Goal: Task Accomplishment & Management: Manage account settings

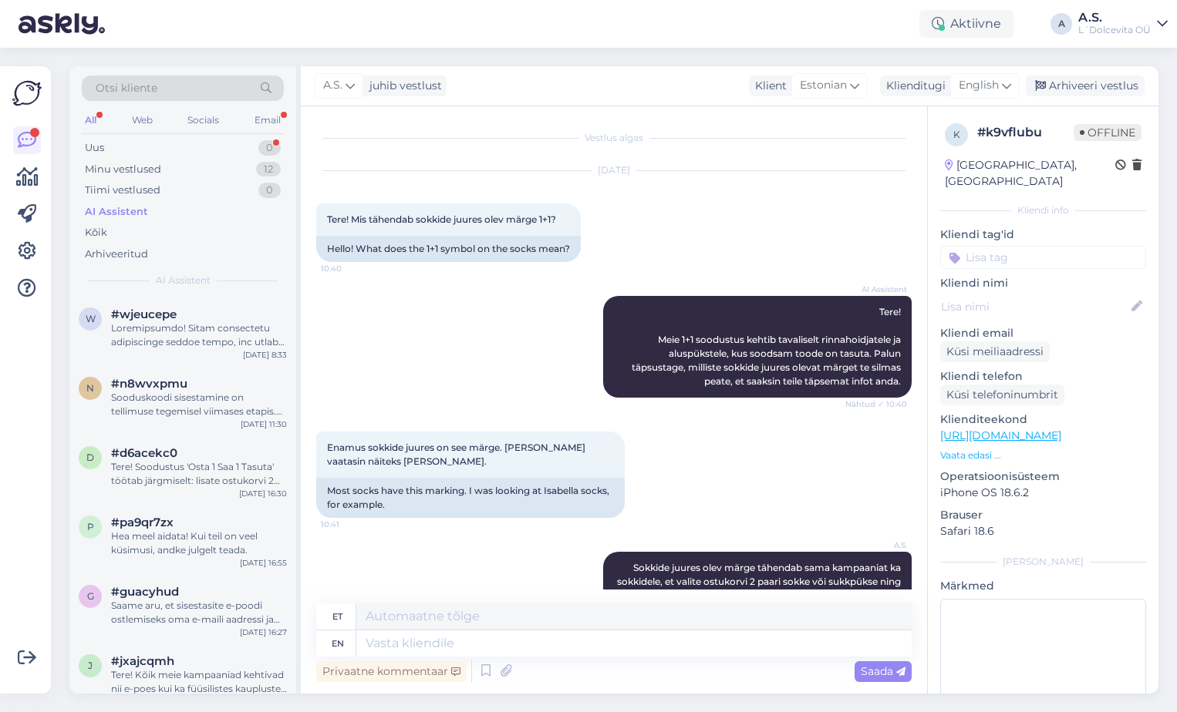
scroll to position [519, 0]
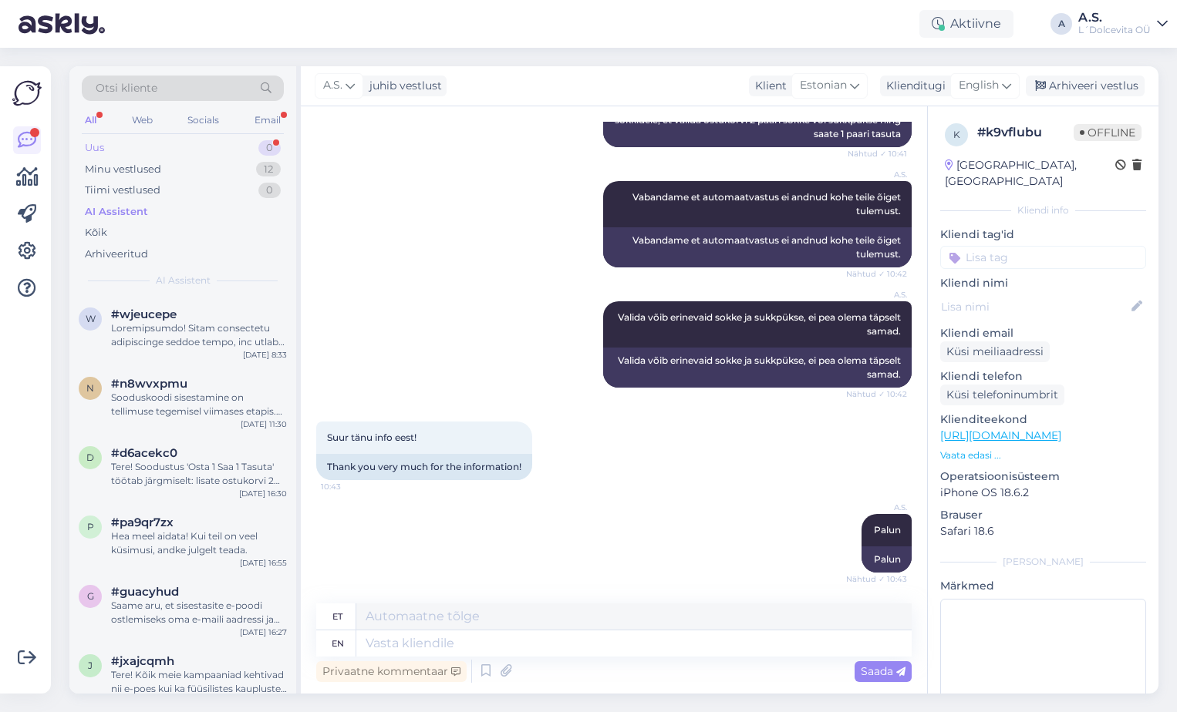
click at [102, 141] on div "Uus" at bounding box center [94, 147] width 19 height 15
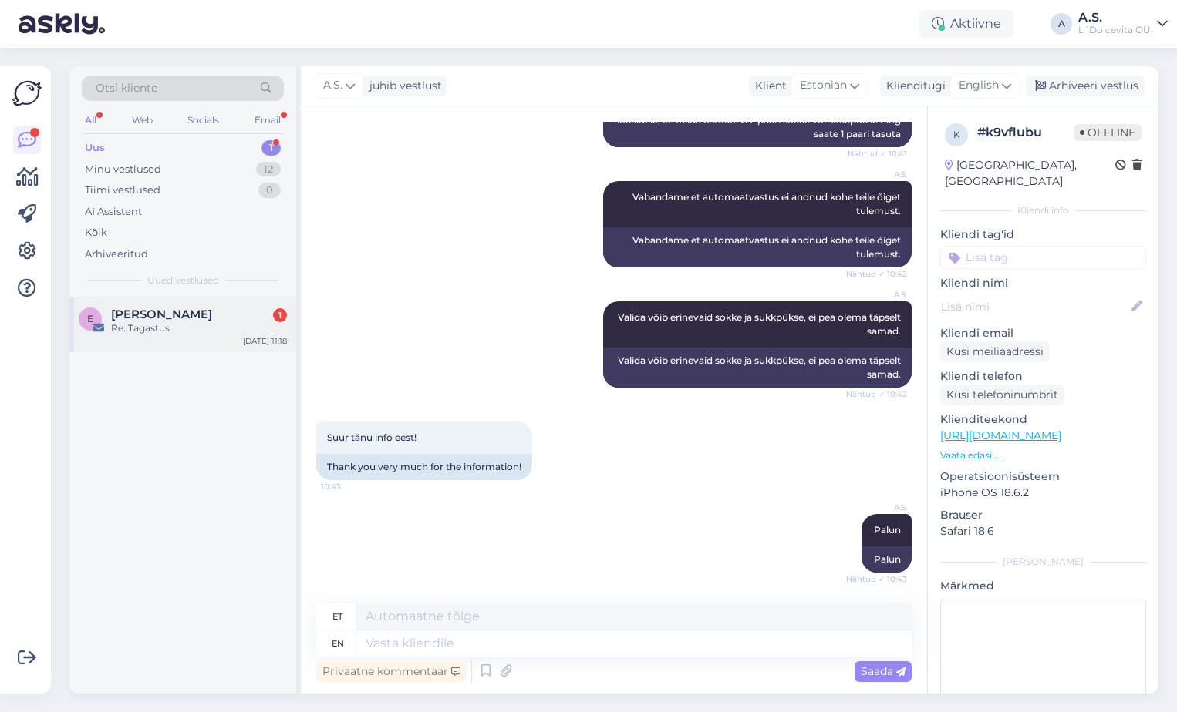
click at [176, 308] on span "[PERSON_NAME]" at bounding box center [161, 315] width 101 height 14
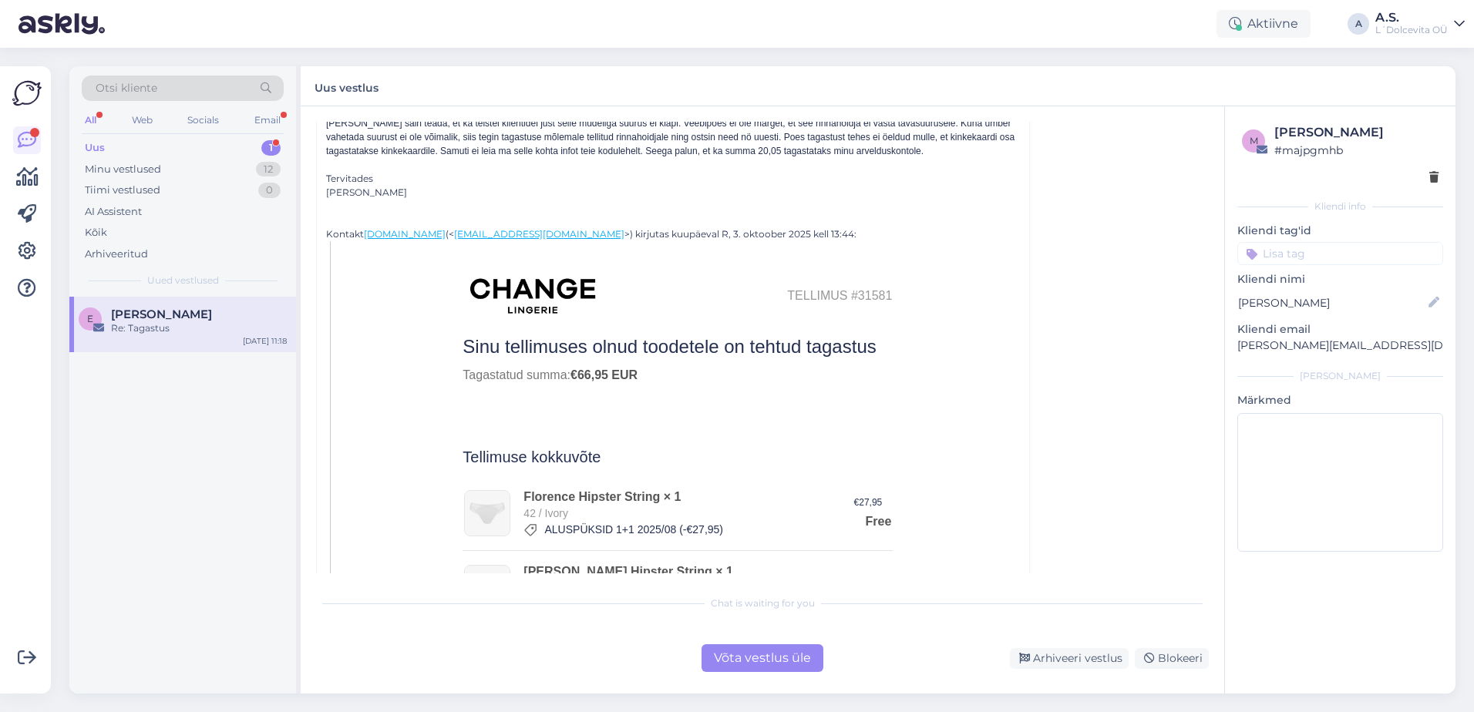
scroll to position [0, 0]
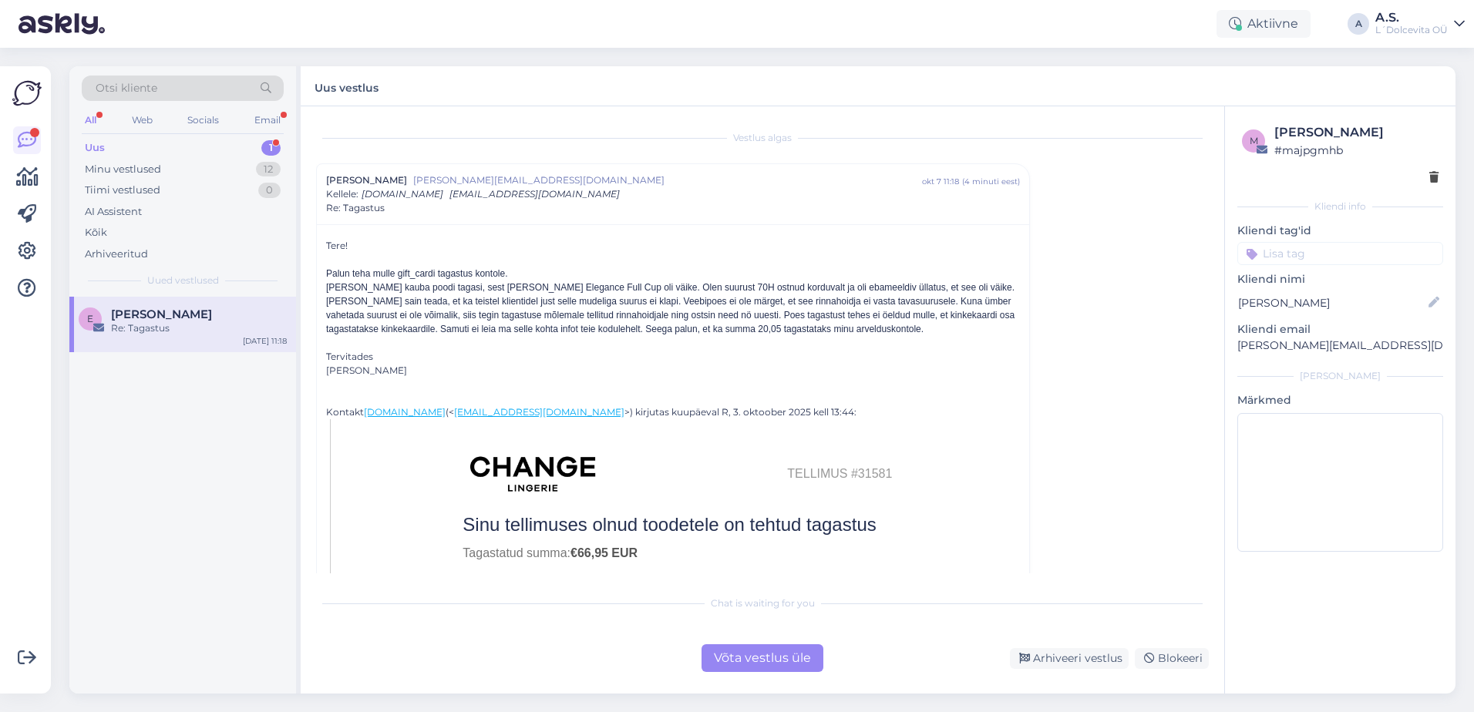
click at [123, 147] on div "Uus 1" at bounding box center [183, 148] width 202 height 22
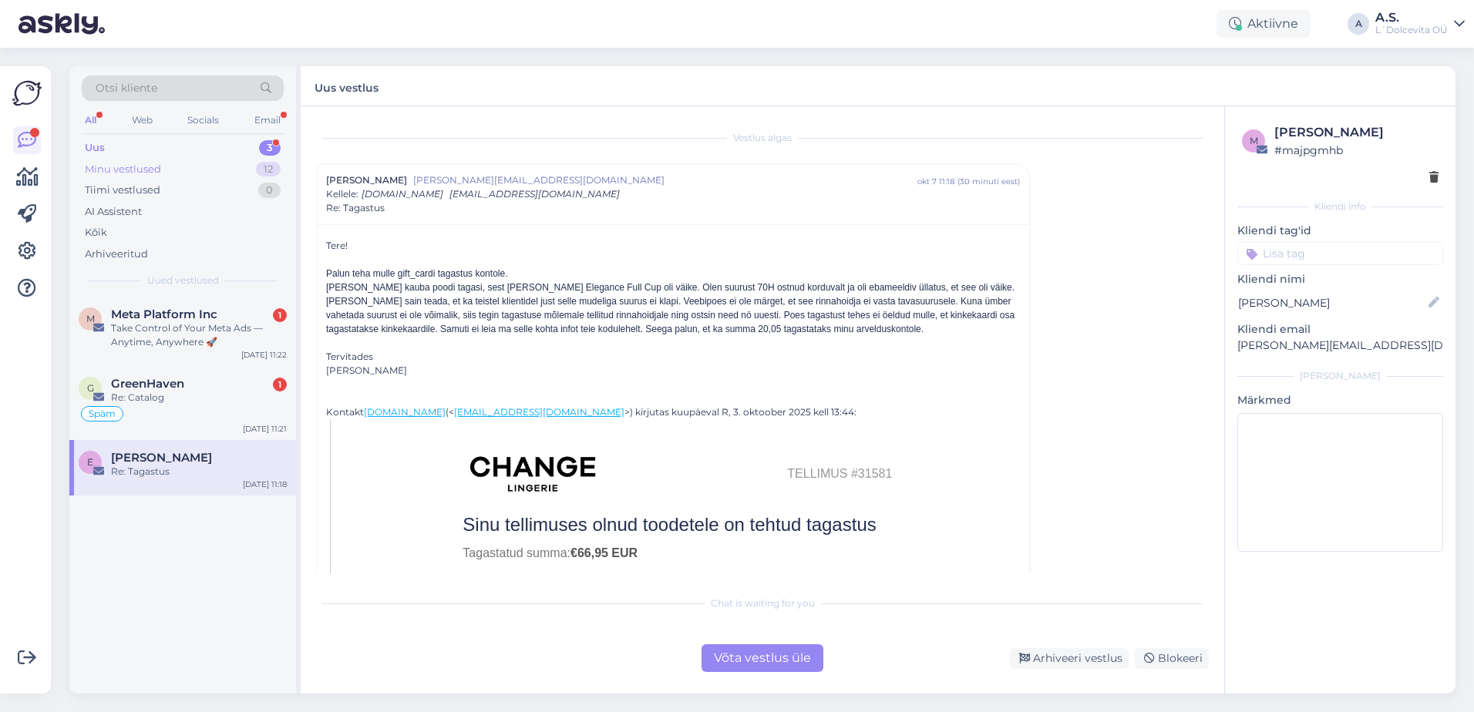
click at [138, 174] on div "Minu vestlused" at bounding box center [123, 169] width 76 height 15
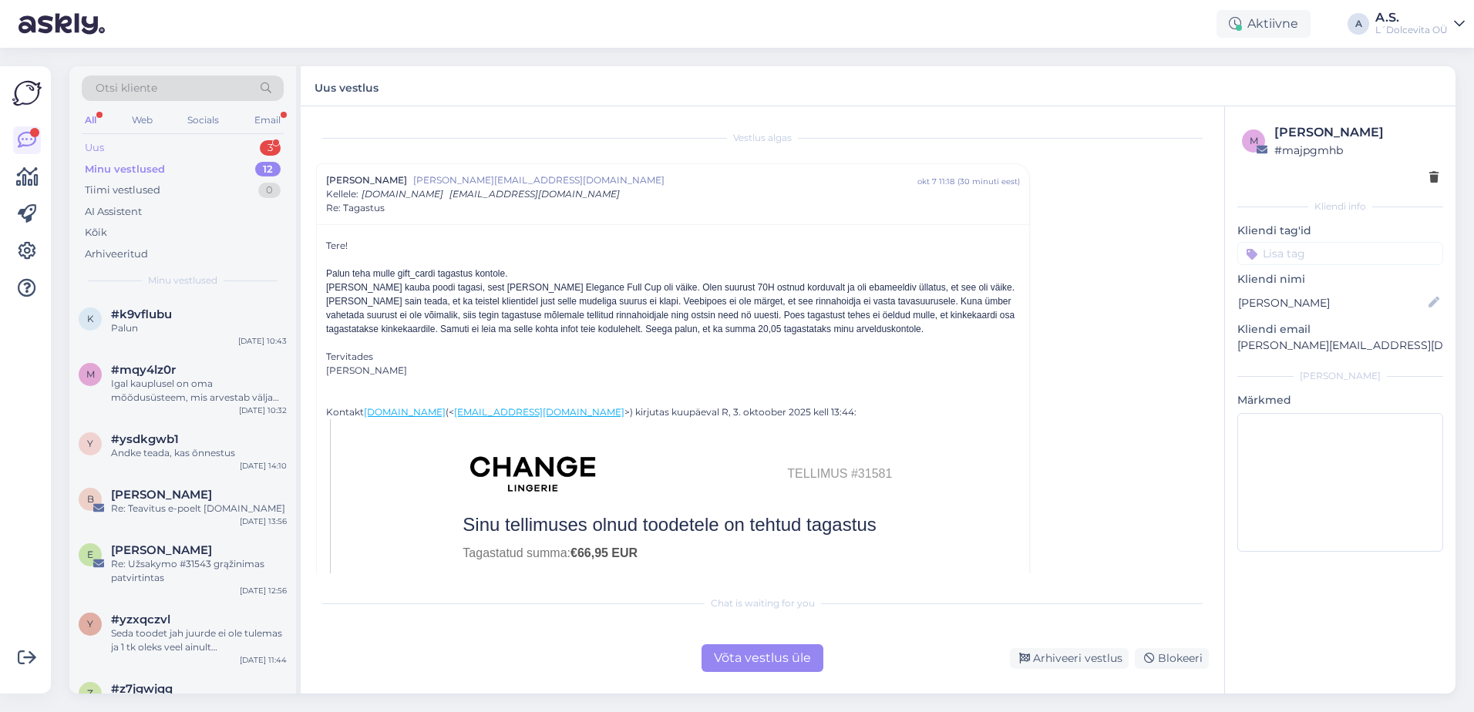
click at [150, 140] on div "Uus 3" at bounding box center [183, 148] width 202 height 22
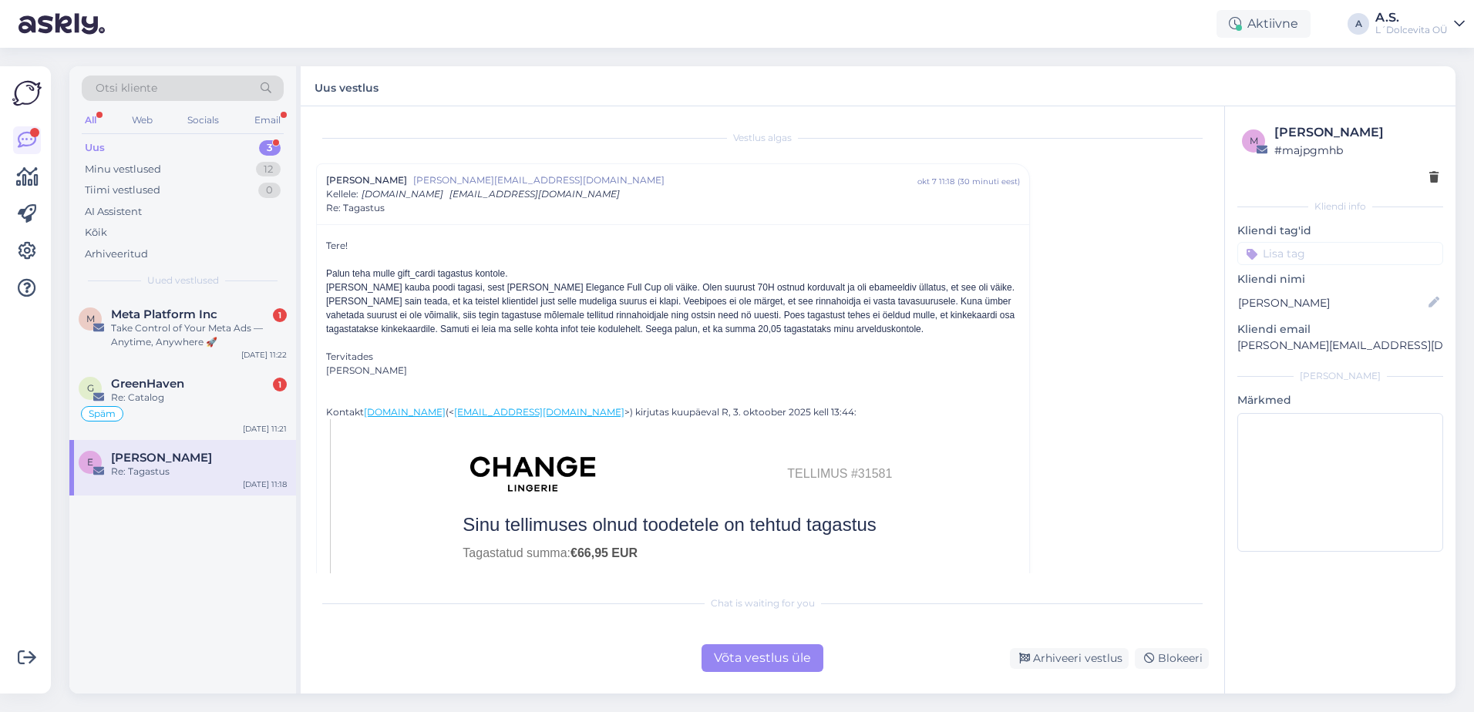
click at [228, 462] on div "[PERSON_NAME]" at bounding box center [199, 458] width 176 height 14
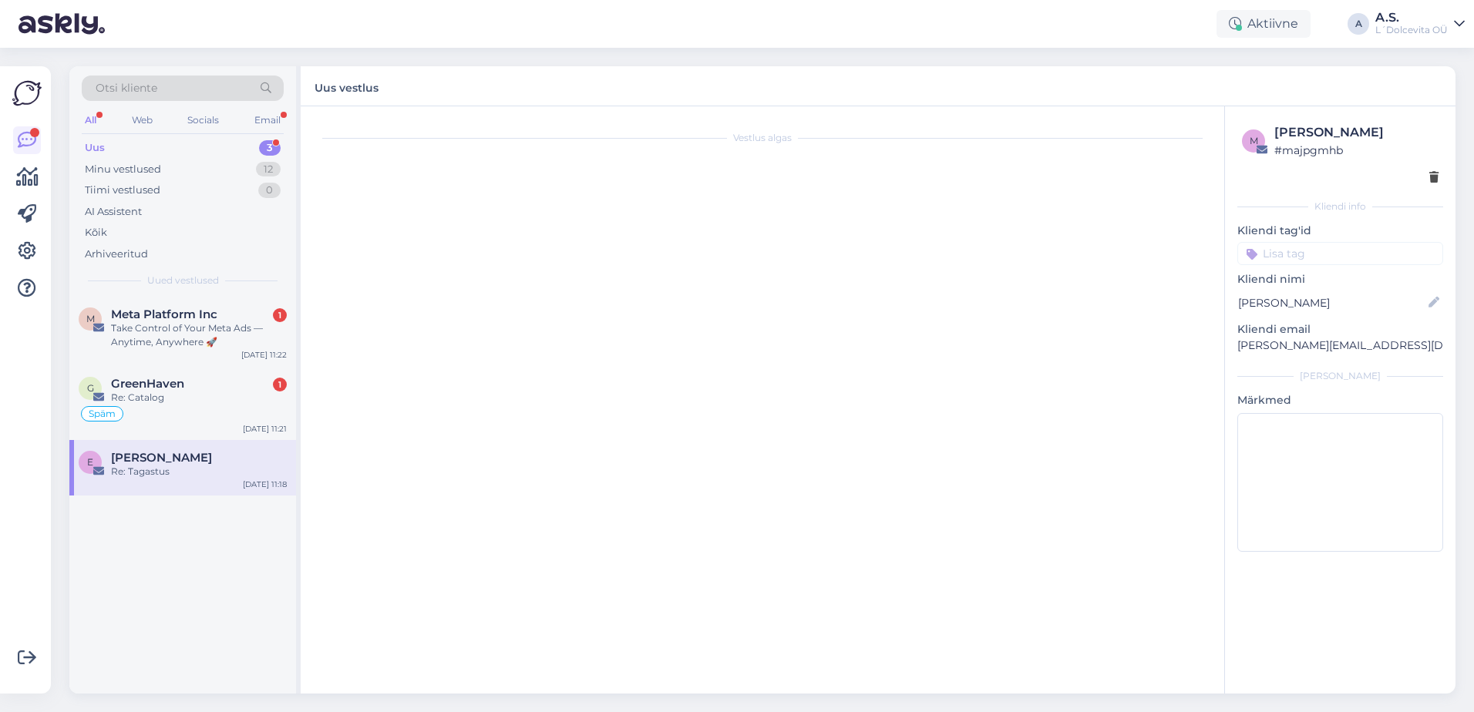
scroll to position [42, 0]
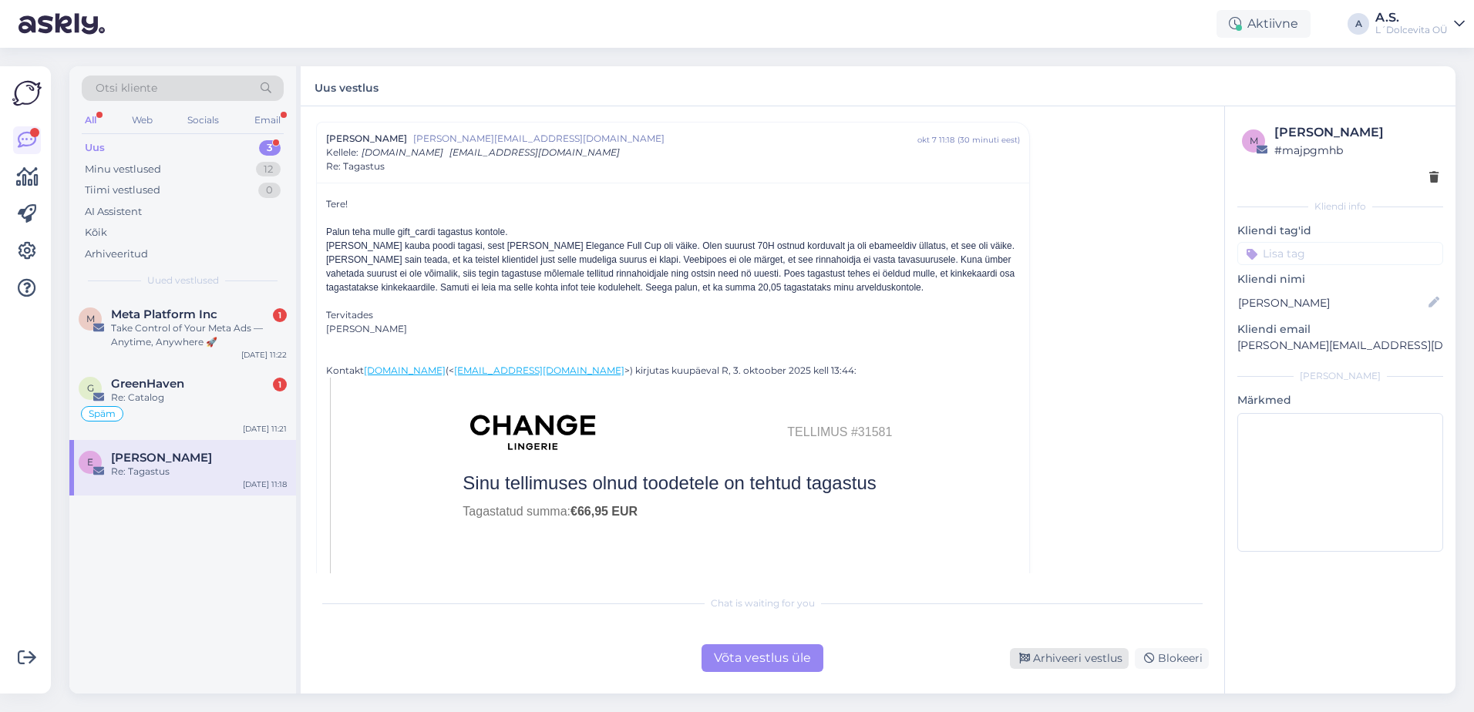
click at [1080, 662] on div "Arhiveeri vestlus" at bounding box center [1069, 658] width 119 height 21
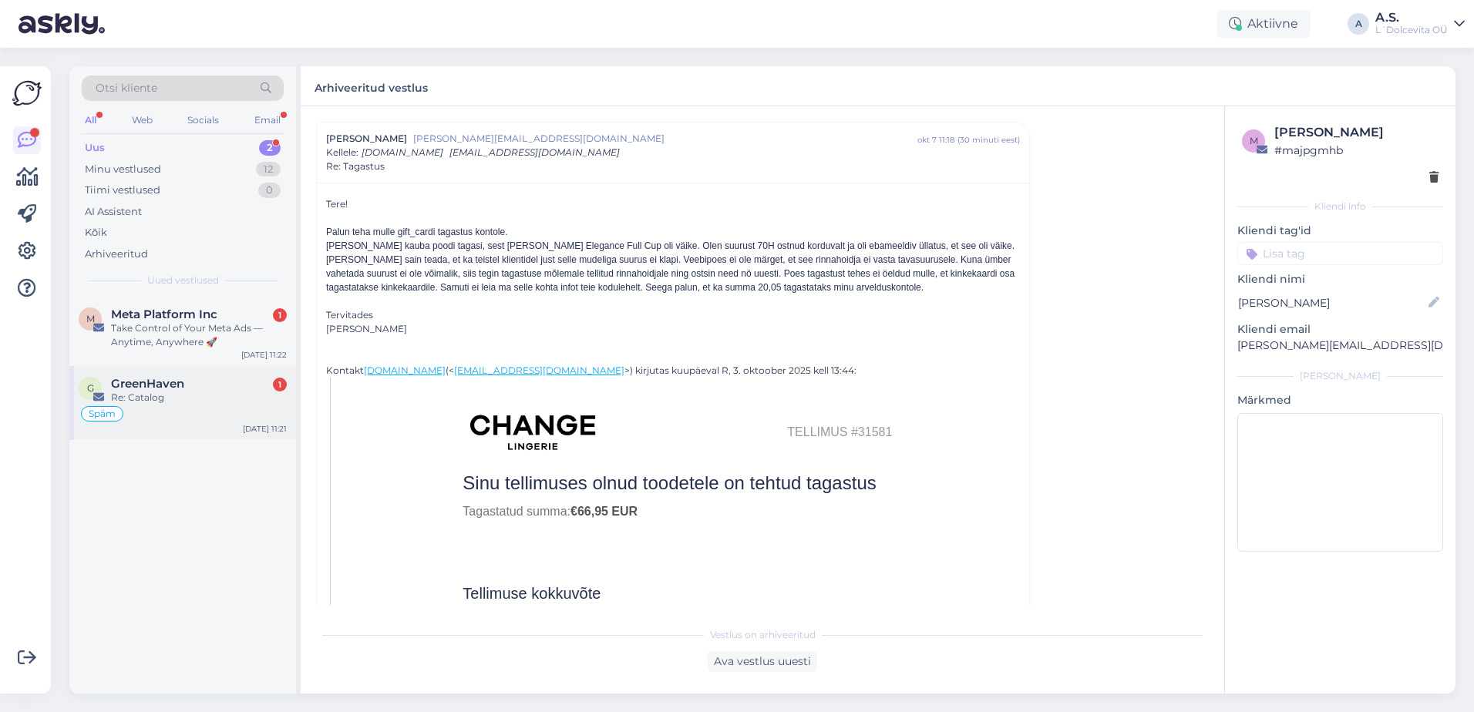
click at [244, 412] on div "Späm" at bounding box center [183, 414] width 208 height 19
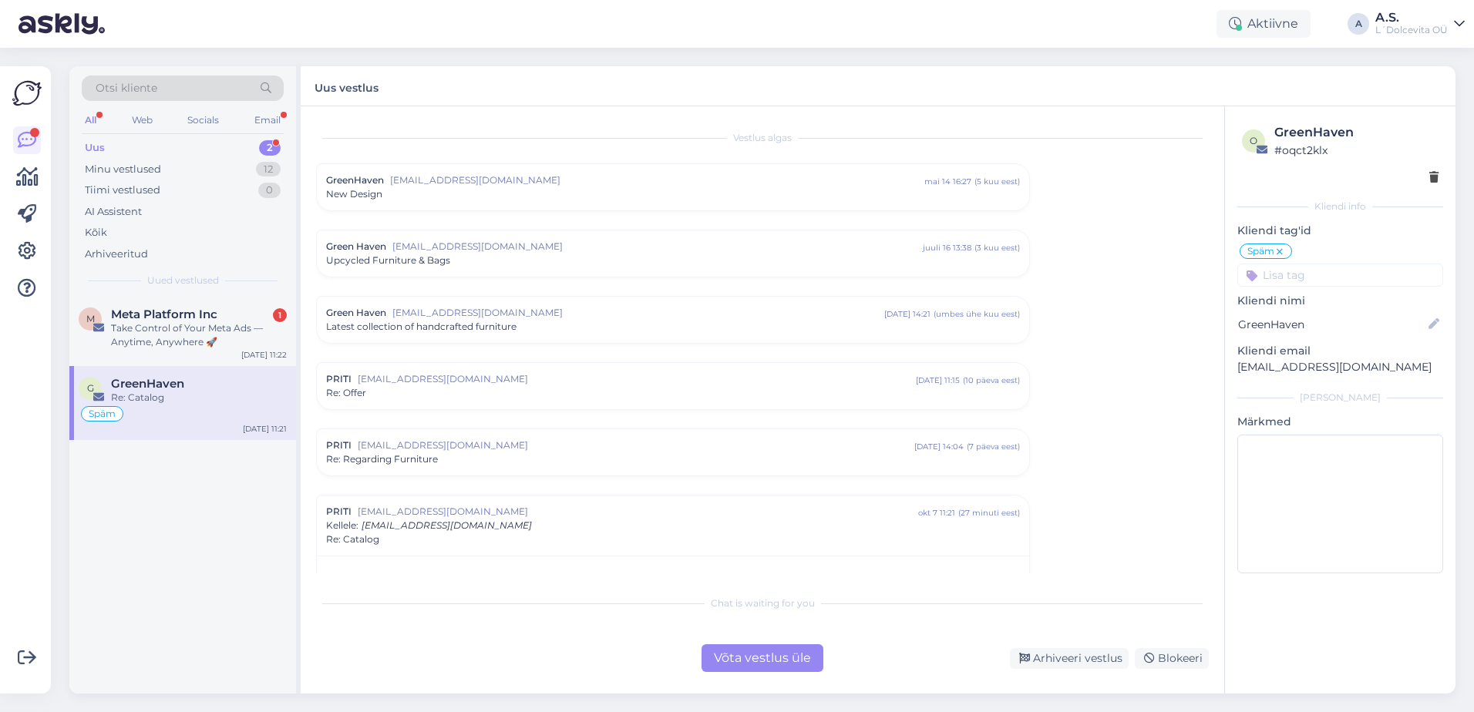
scroll to position [32, 0]
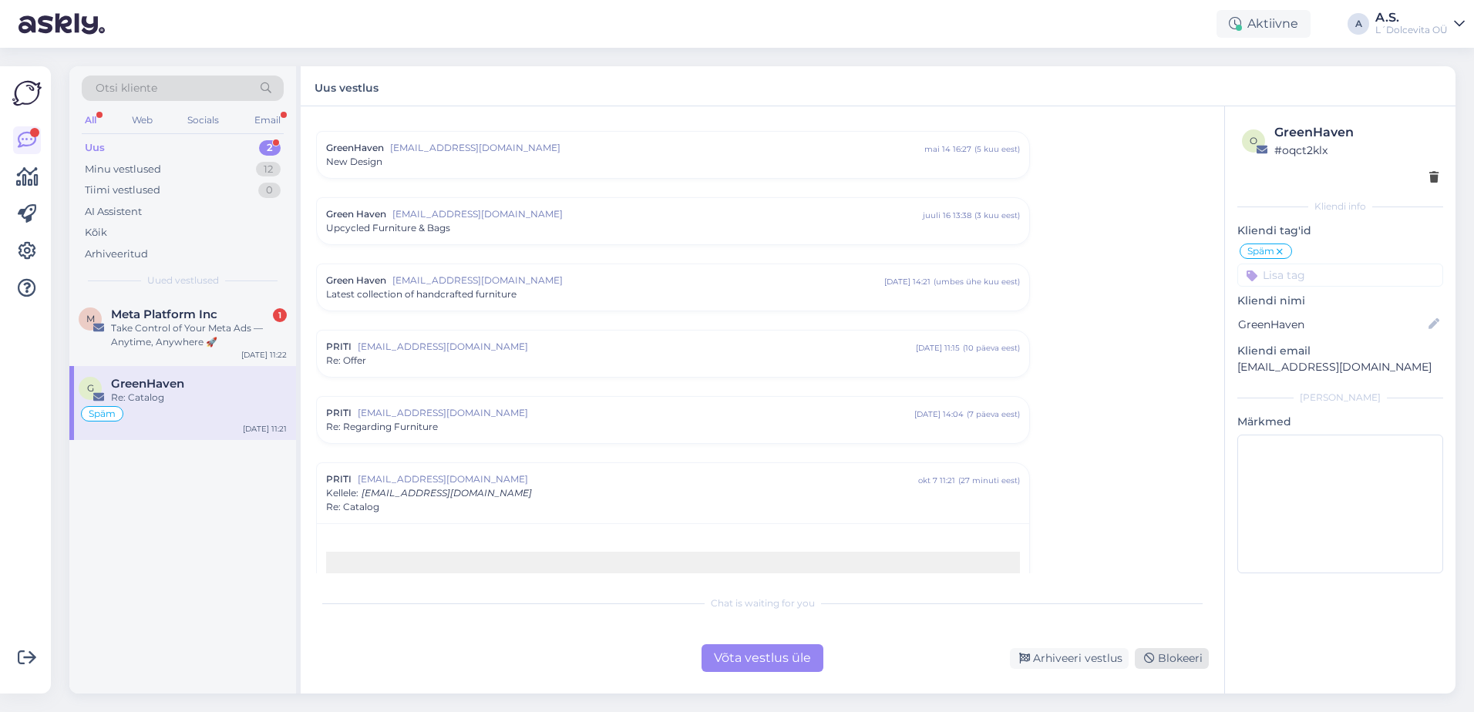
click at [1163, 662] on div "Blokeeri" at bounding box center [1172, 658] width 74 height 21
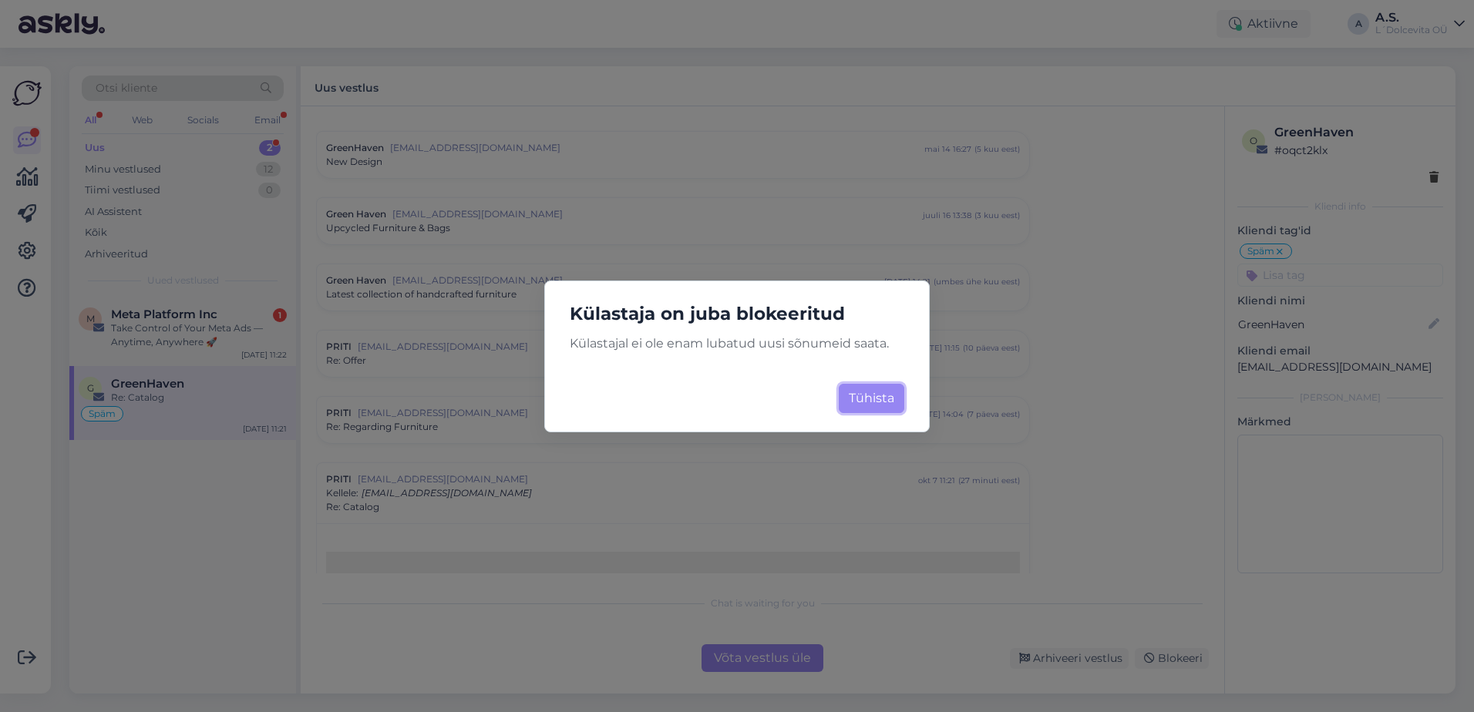
click at [884, 403] on button "Tühista" at bounding box center [872, 398] width 66 height 29
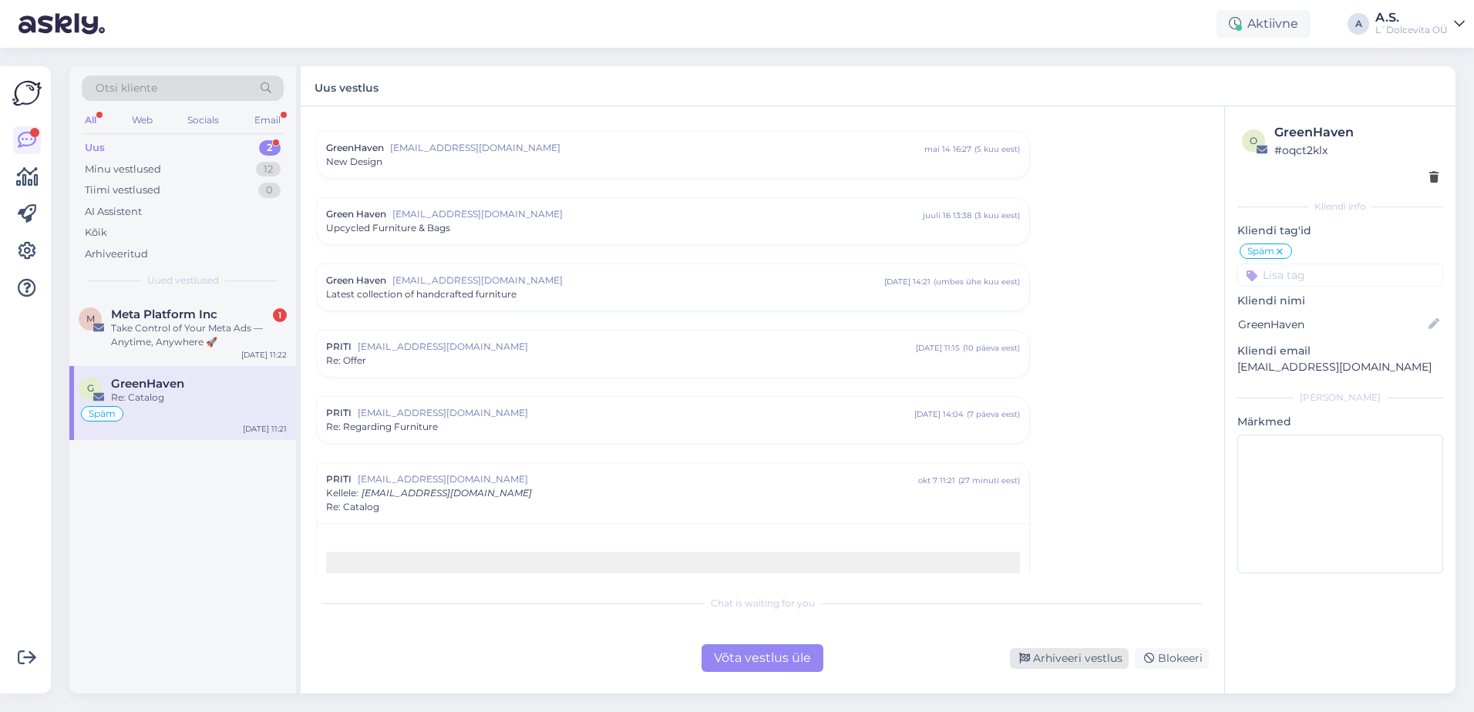
click at [1051, 659] on div "Arhiveeri vestlus" at bounding box center [1069, 658] width 119 height 21
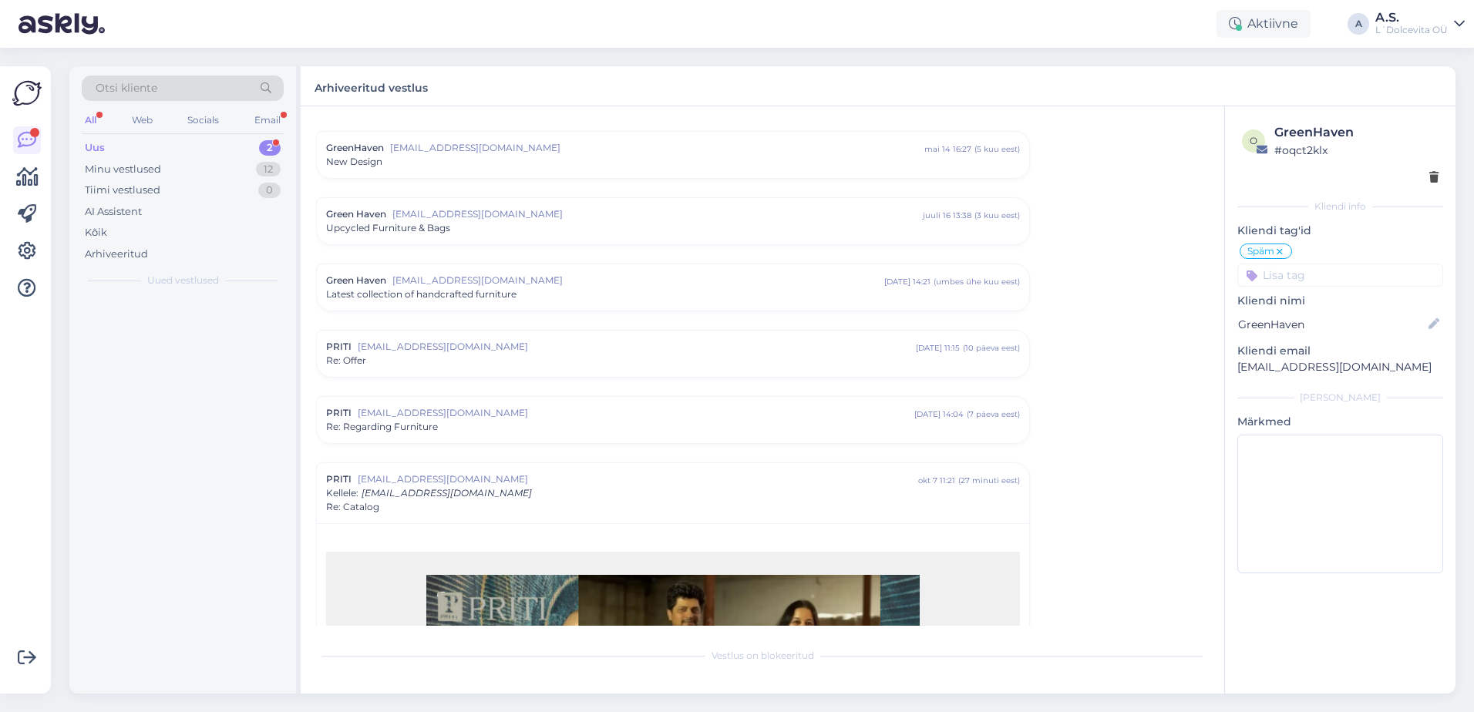
scroll to position [373, 0]
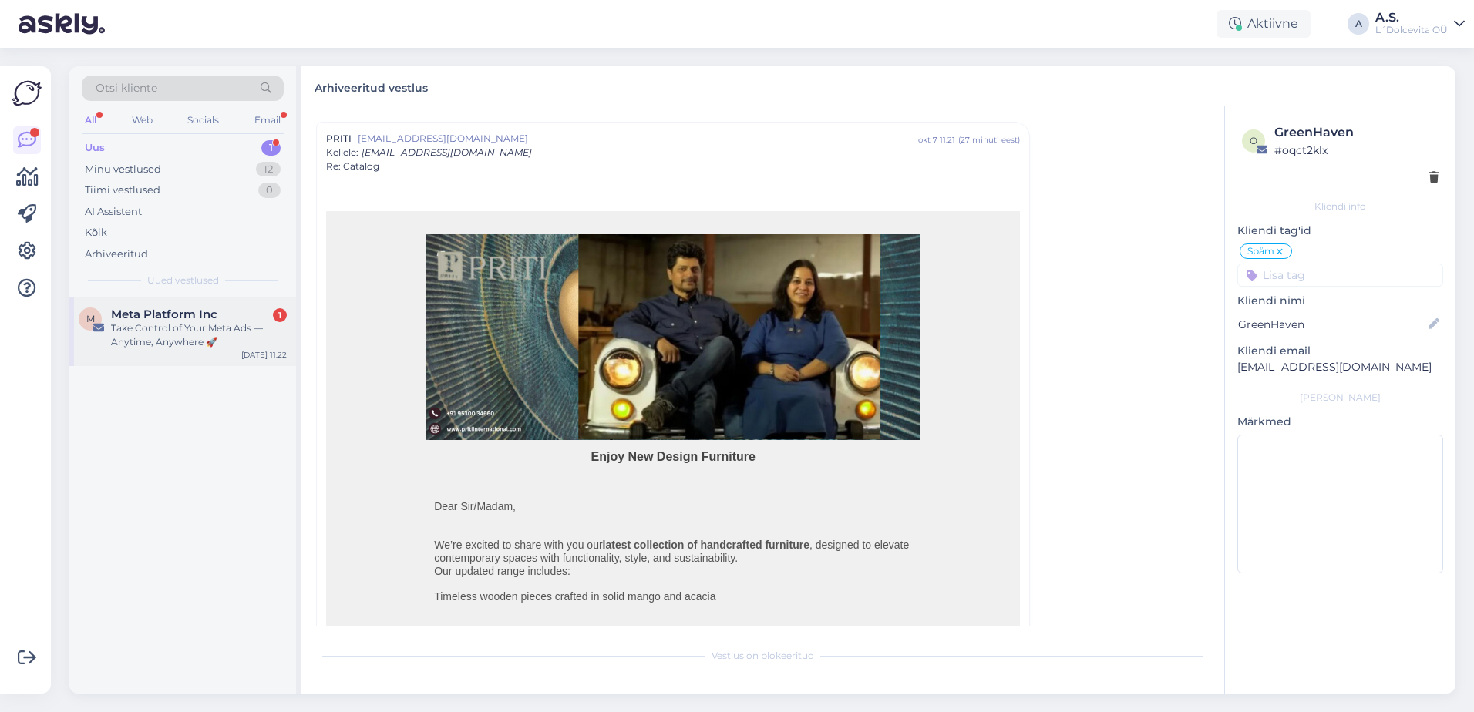
click at [250, 362] on div "M Meta Platform Inc 1 Take Control of Your Meta Ads — Anytime, Anywhere 🚀 [DATE…" at bounding box center [182, 331] width 227 height 69
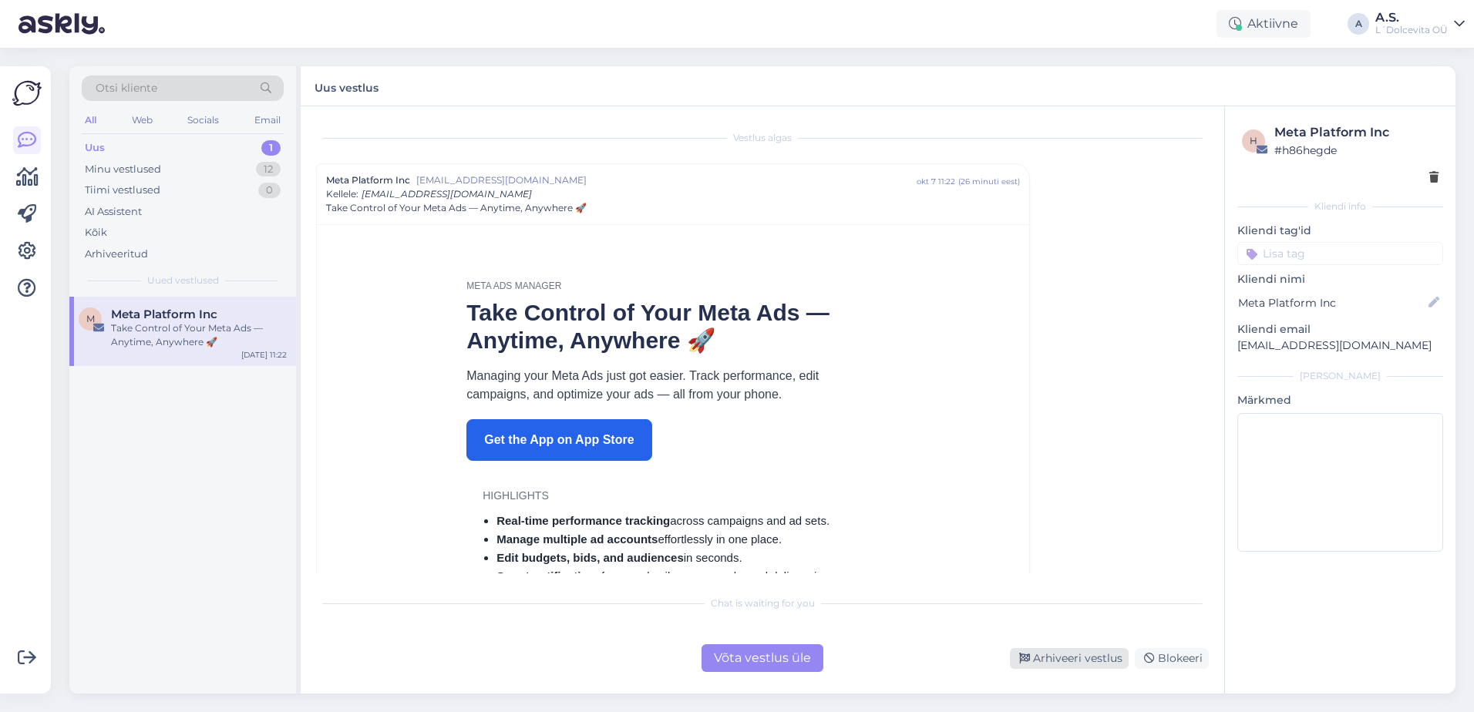
click at [1059, 663] on div "Arhiveeri vestlus" at bounding box center [1069, 658] width 119 height 21
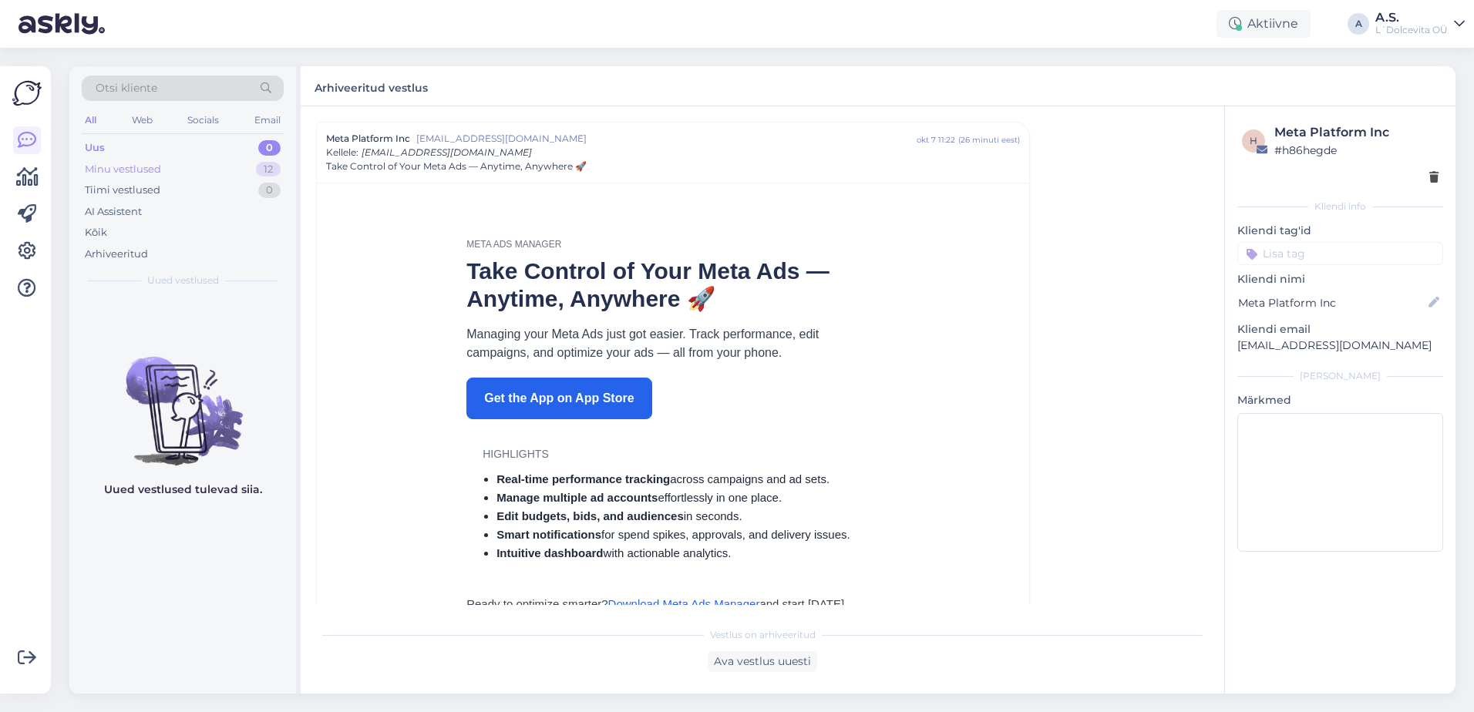
click at [137, 166] on div "Minu vestlused" at bounding box center [123, 169] width 76 height 15
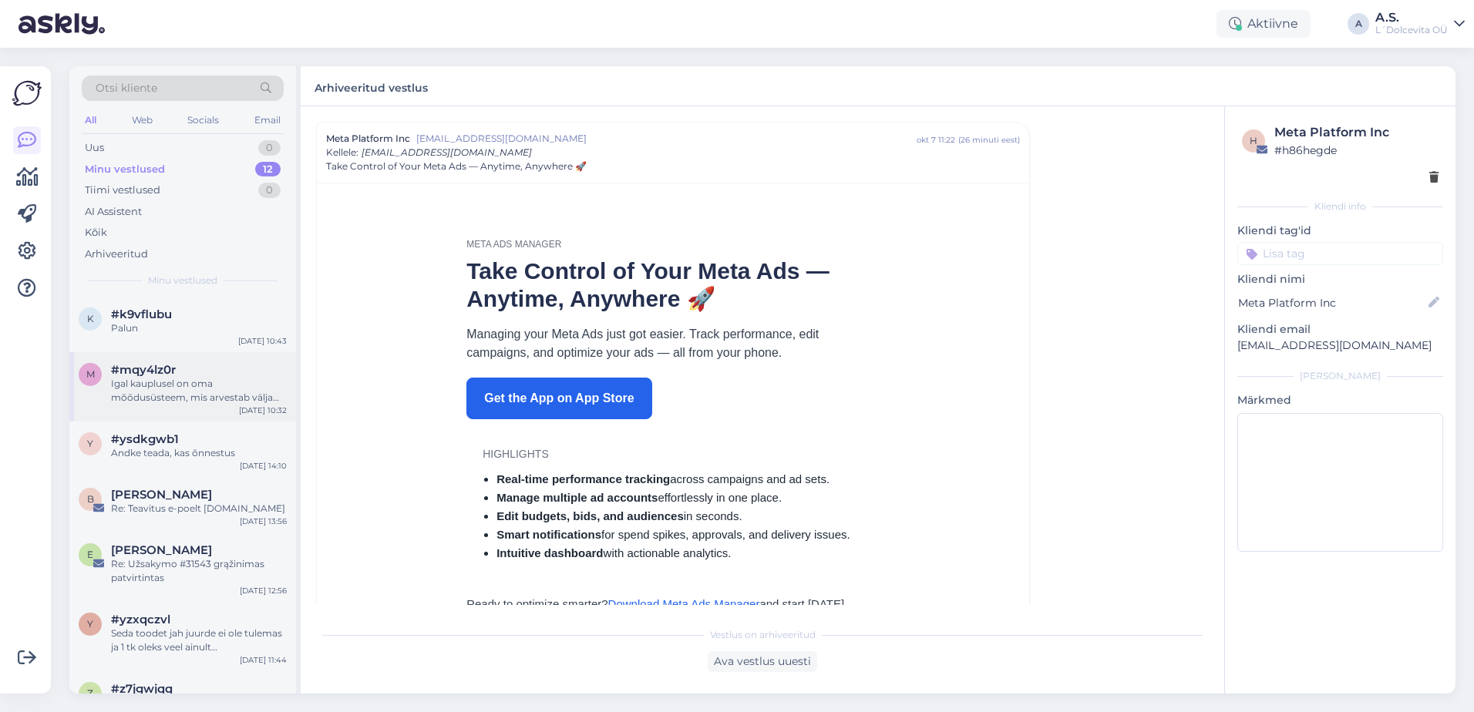
click at [141, 395] on div "Igal kauplusel on oma mõõdusüsteem, mis arvestab välja täpsed suurused. Me nii …" at bounding box center [199, 391] width 176 height 28
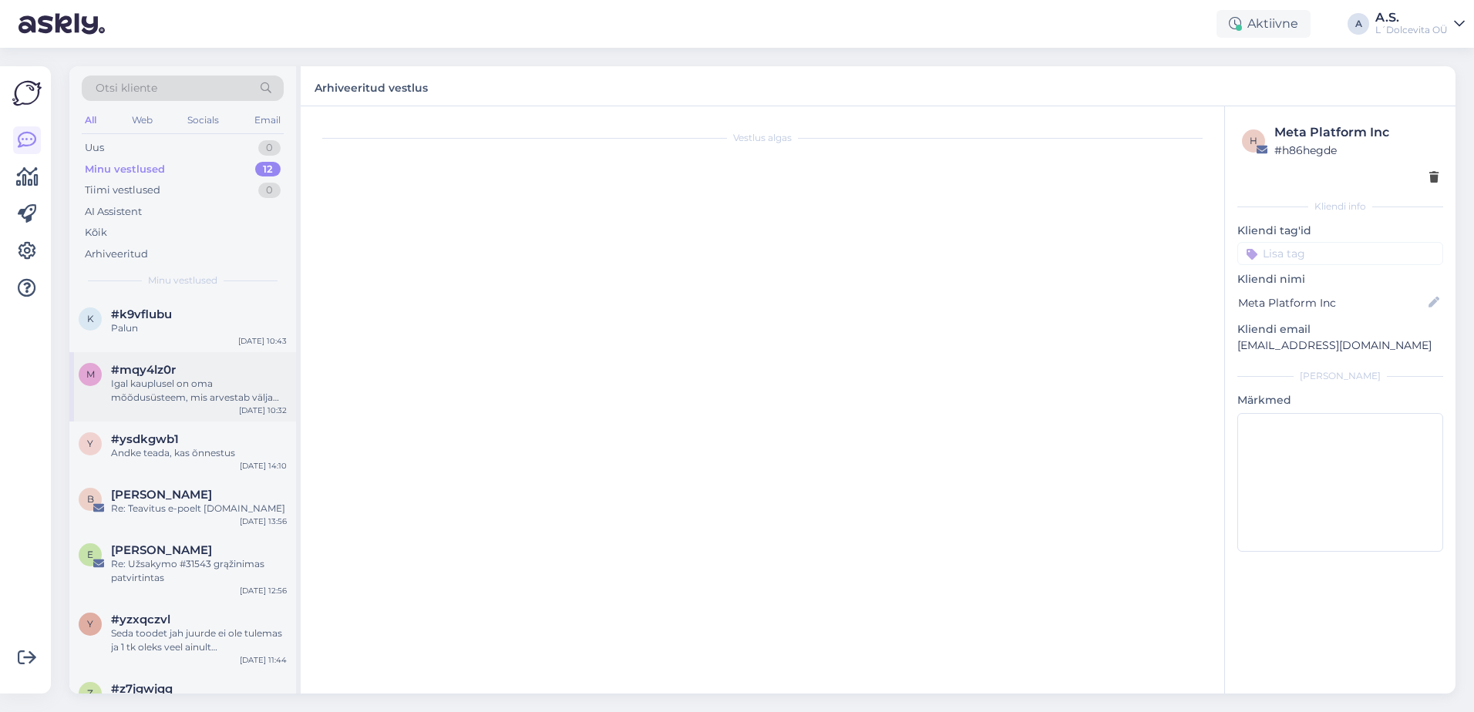
scroll to position [0, 0]
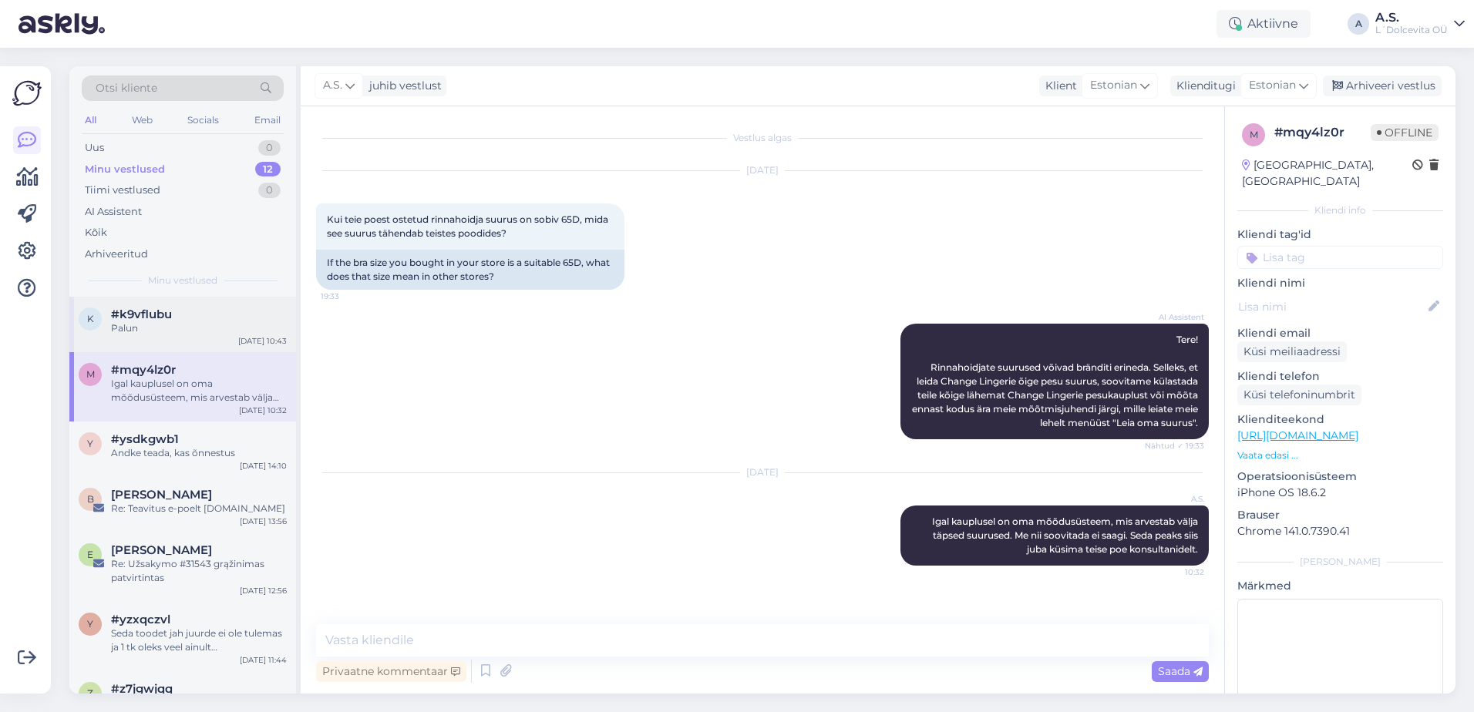
click at [187, 313] on div "#k9vflubu" at bounding box center [199, 315] width 176 height 14
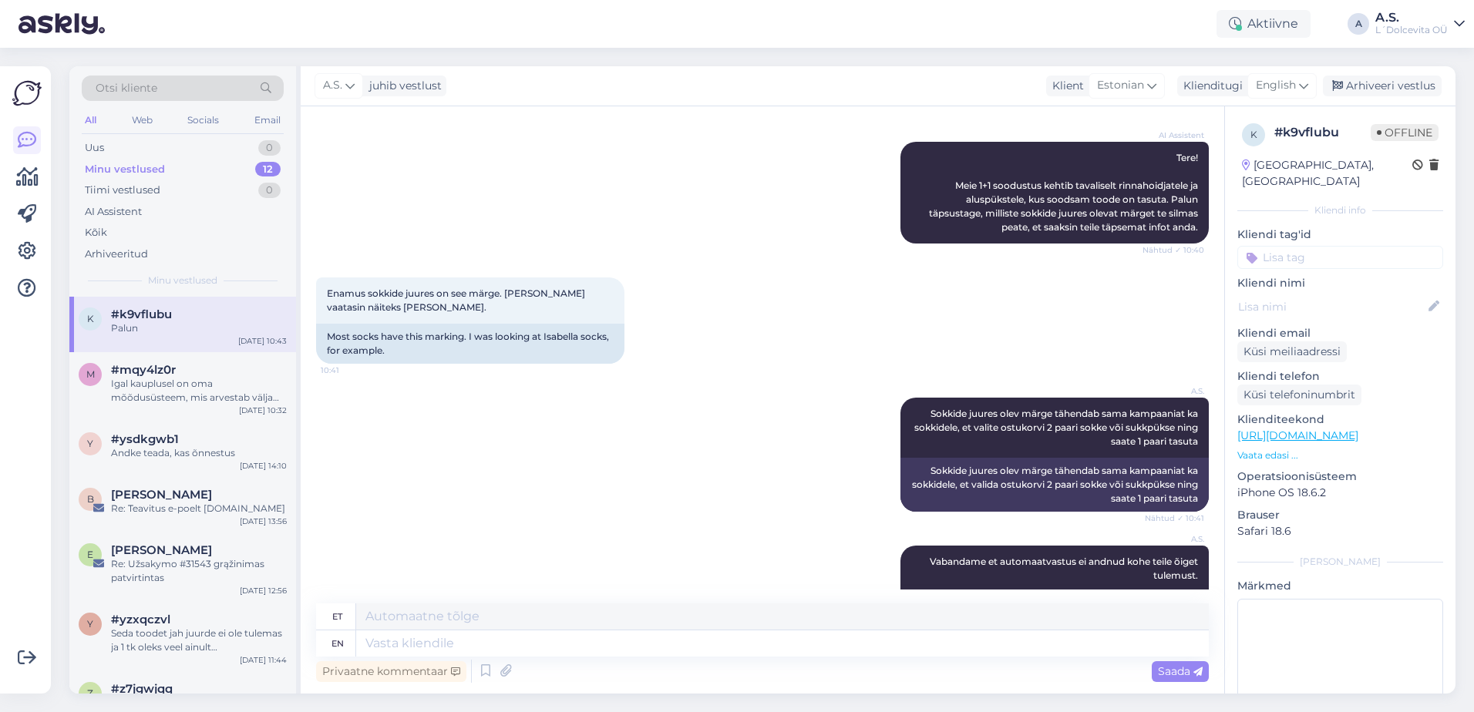
scroll to position [56, 0]
